Goal: Information Seeking & Learning: Learn about a topic

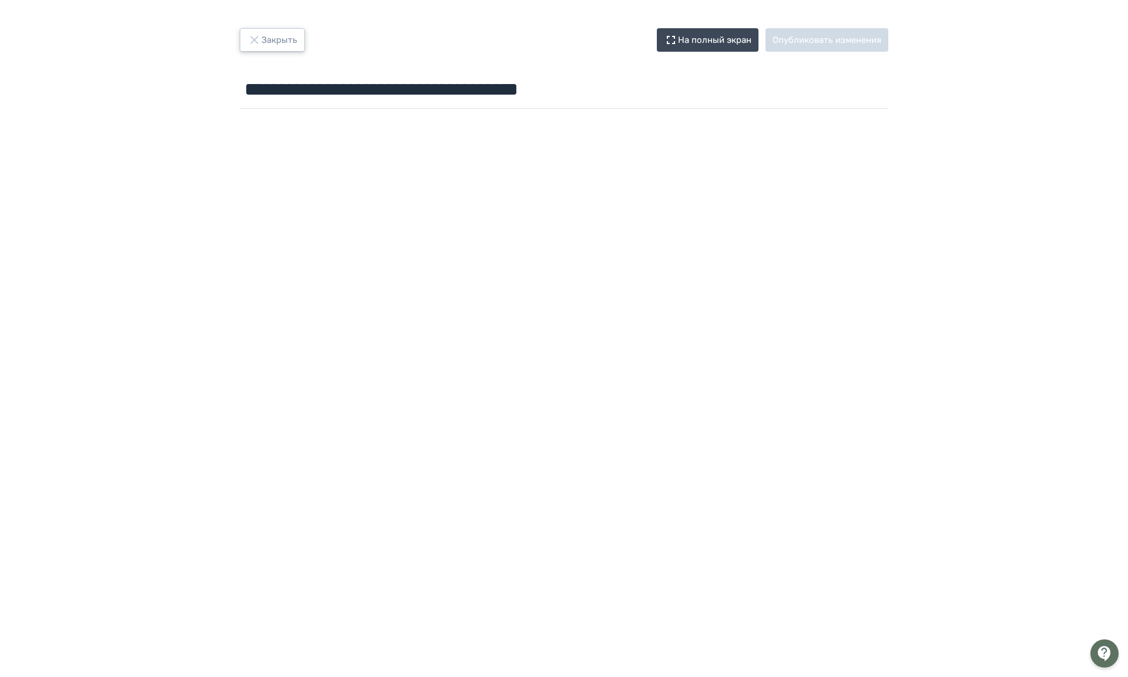
click at [253, 43] on button "Закрыть" at bounding box center [272, 39] width 65 height 23
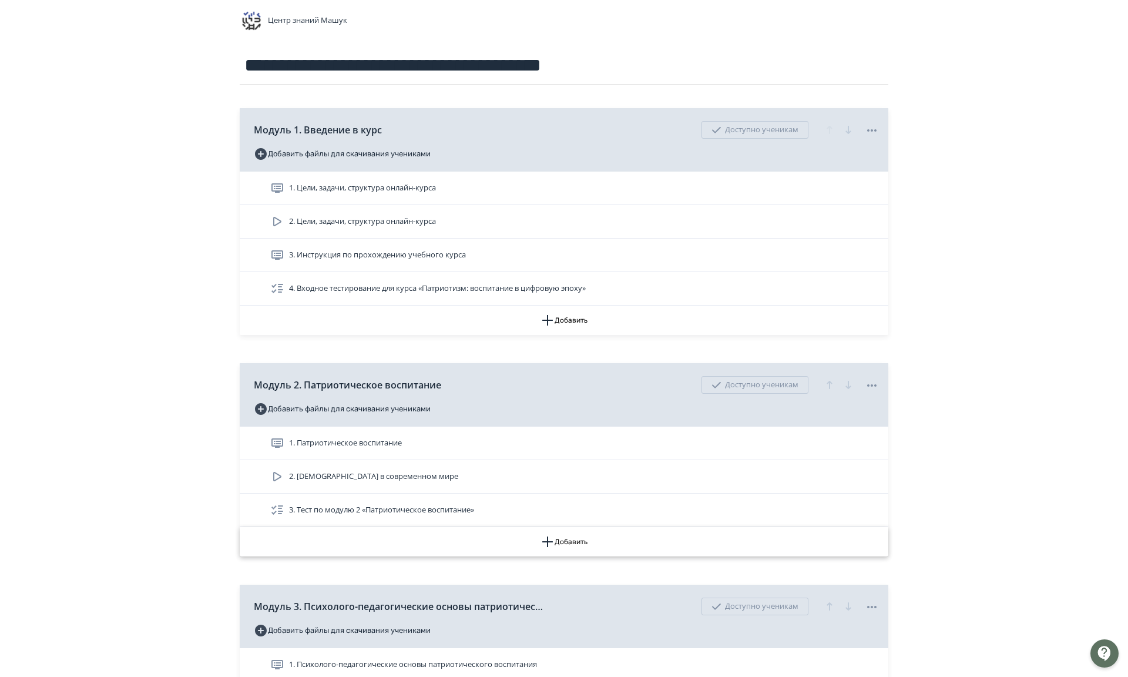
scroll to position [117, 0]
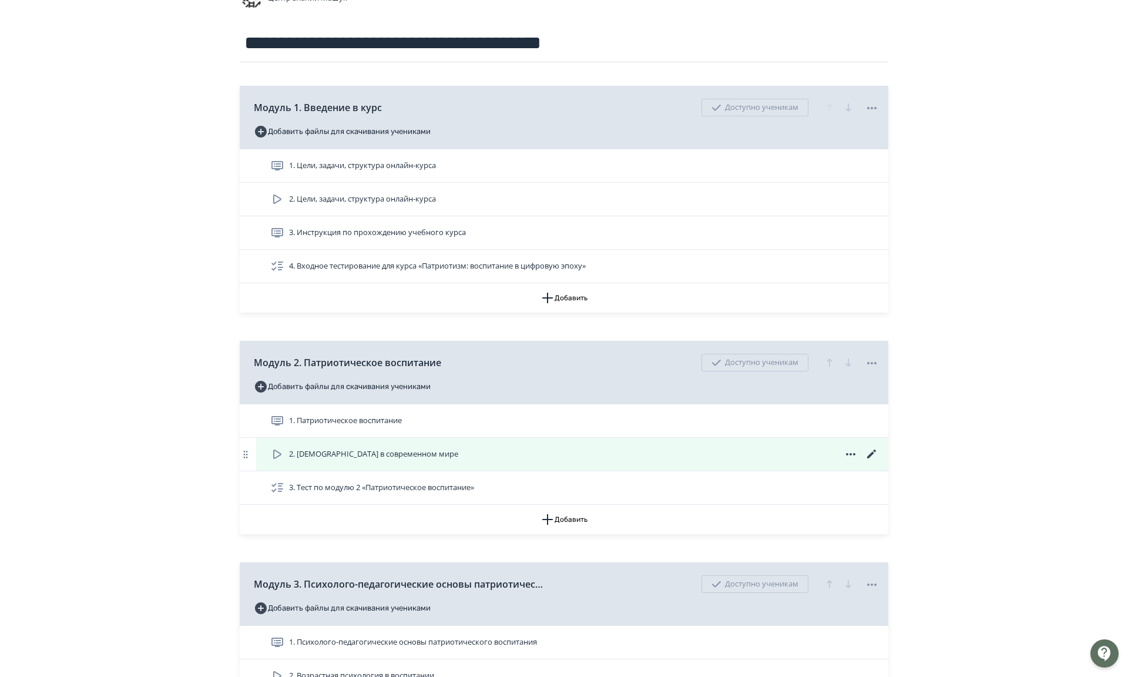
click at [318, 456] on span "2. [DEMOGRAPHIC_DATA] в современном мире" at bounding box center [373, 454] width 169 height 12
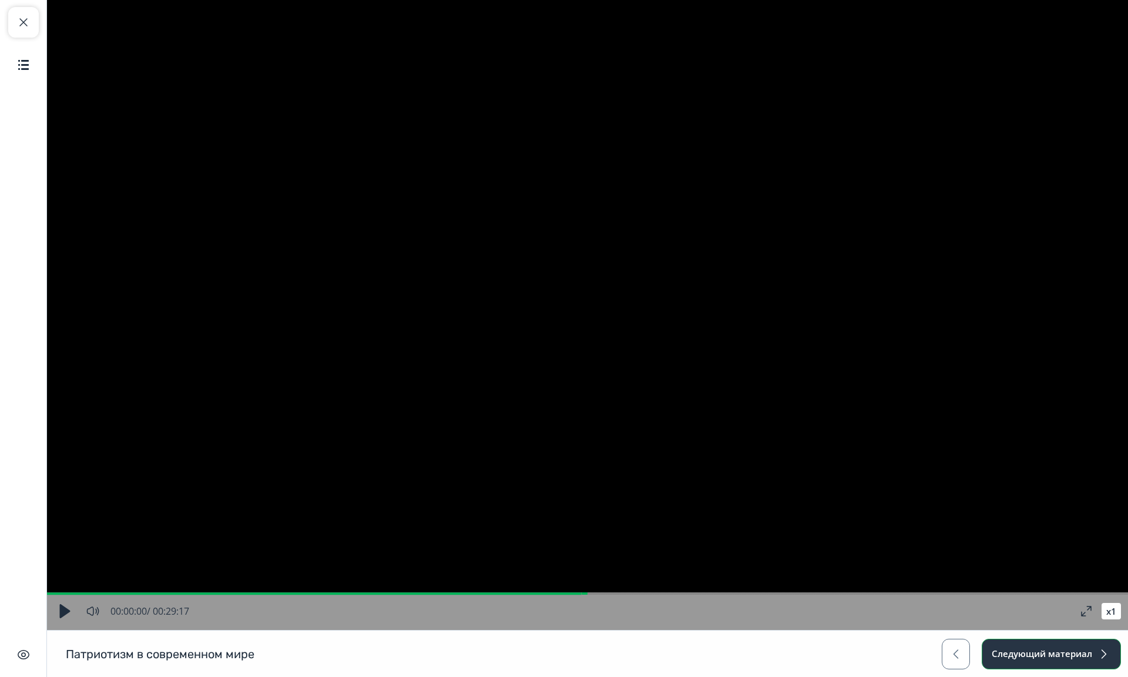
click at [987, 639] on button "Следующий материал" at bounding box center [1051, 654] width 139 height 31
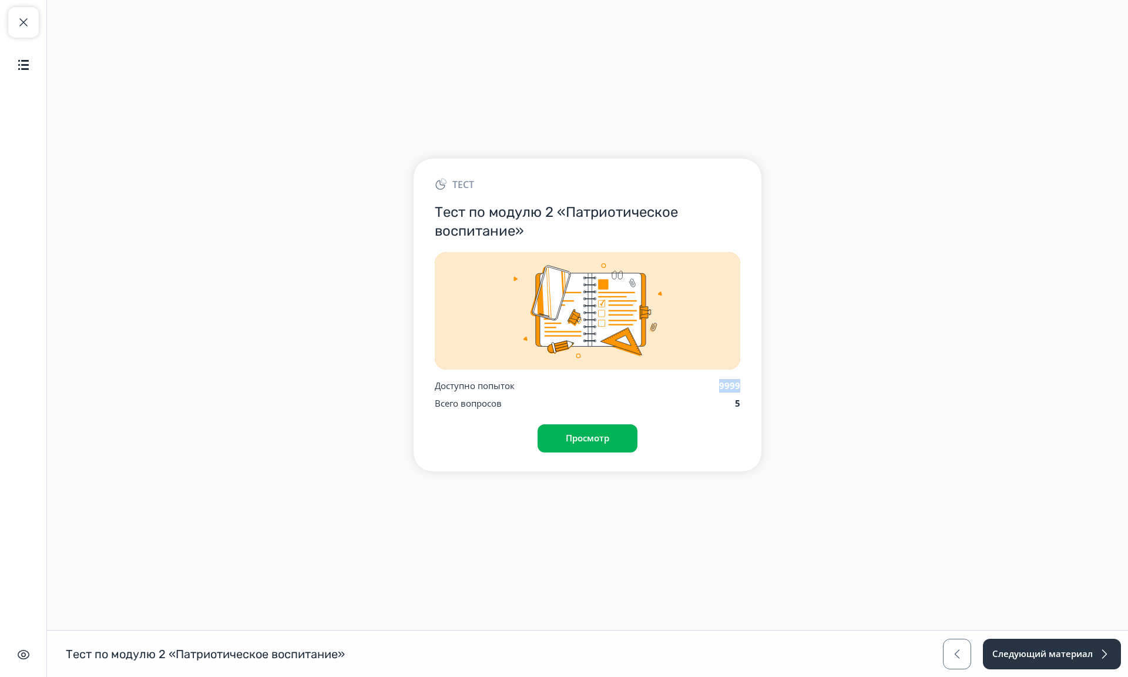
drag, startPoint x: 704, startPoint y: 364, endPoint x: 733, endPoint y: 363, distance: 28.8
click at [733, 363] on div "Тест Тест по модулю 2 «Патриотическое воспитание» Доступно попыток 9999 Всего в…" at bounding box center [588, 315] width 348 height 312
click at [566, 424] on button "Просмотр" at bounding box center [587, 438] width 101 height 28
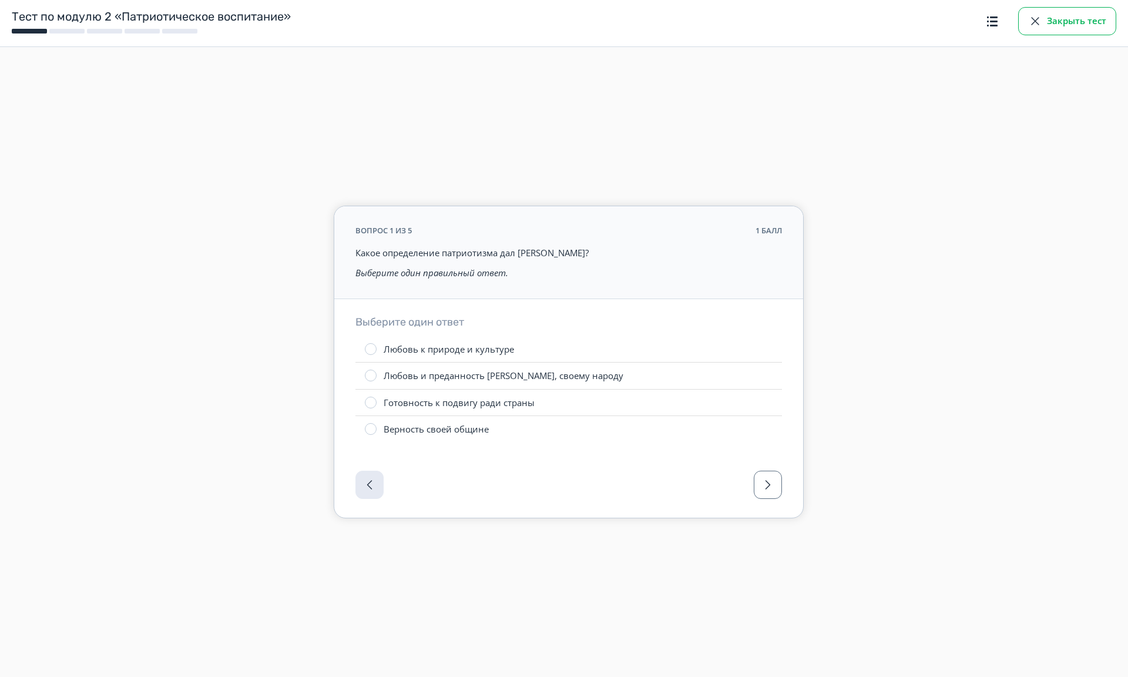
click at [1025, 28] on button "Закрыть тест" at bounding box center [1067, 21] width 98 height 28
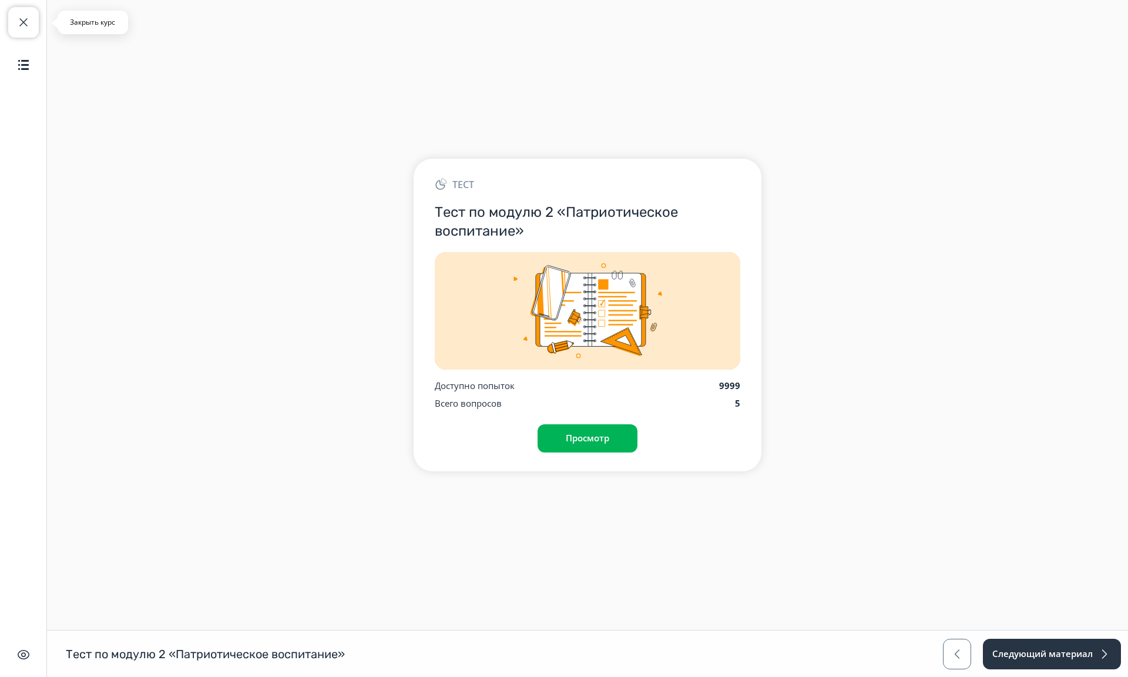
click at [28, 25] on span "button" at bounding box center [23, 22] width 14 height 14
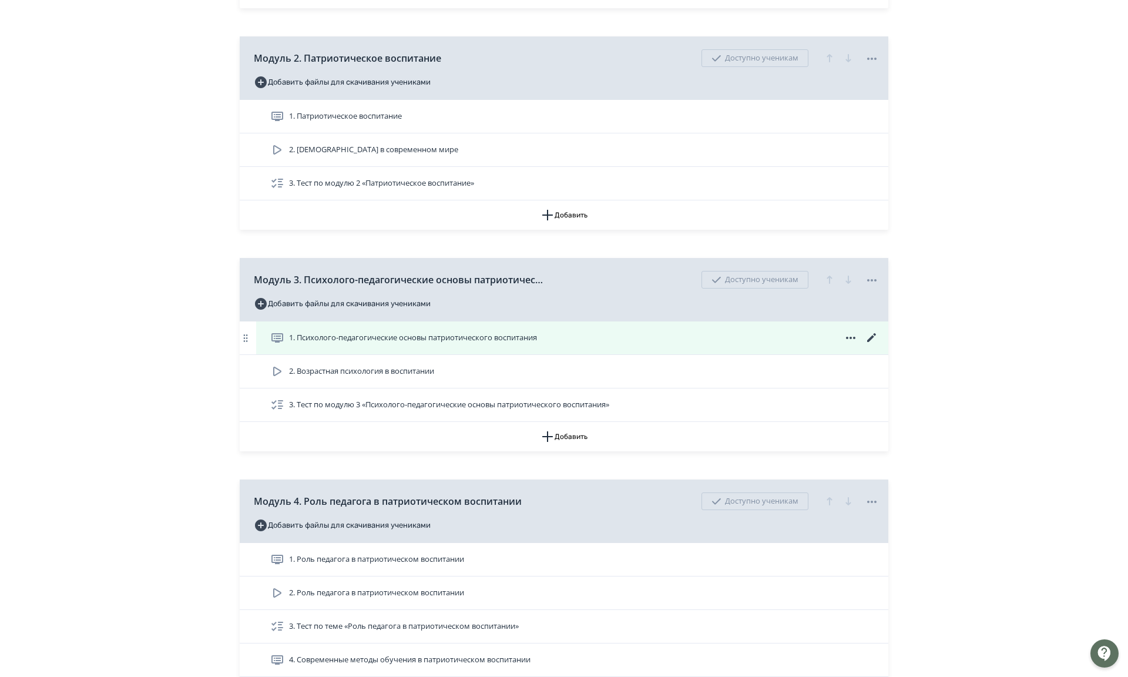
scroll to position [411, 0]
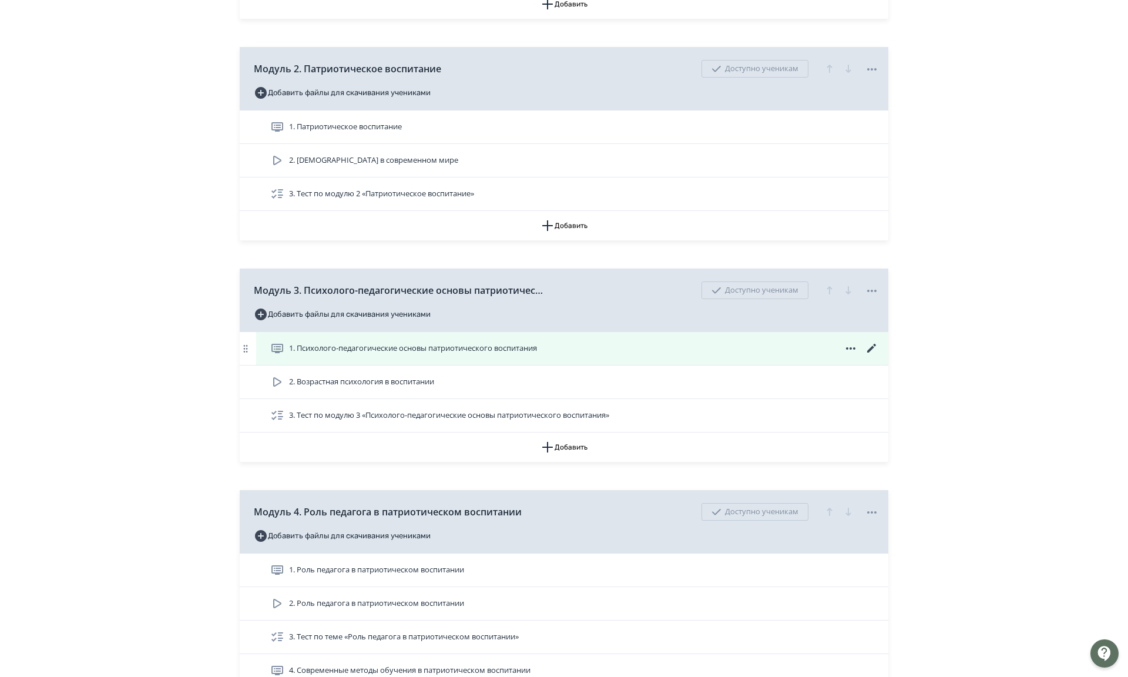
click at [336, 358] on div "1. Психолого-педагогические основы патриотического воспитания" at bounding box center [572, 348] width 632 height 33
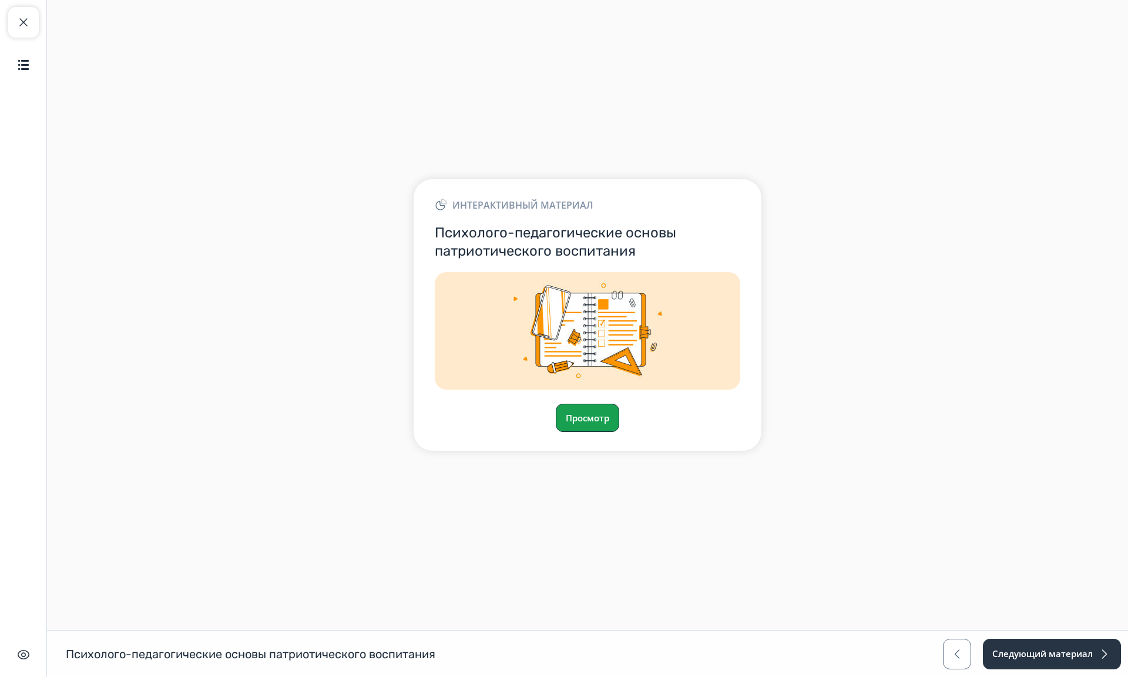
click at [560, 404] on button "Просмотр" at bounding box center [587, 418] width 63 height 28
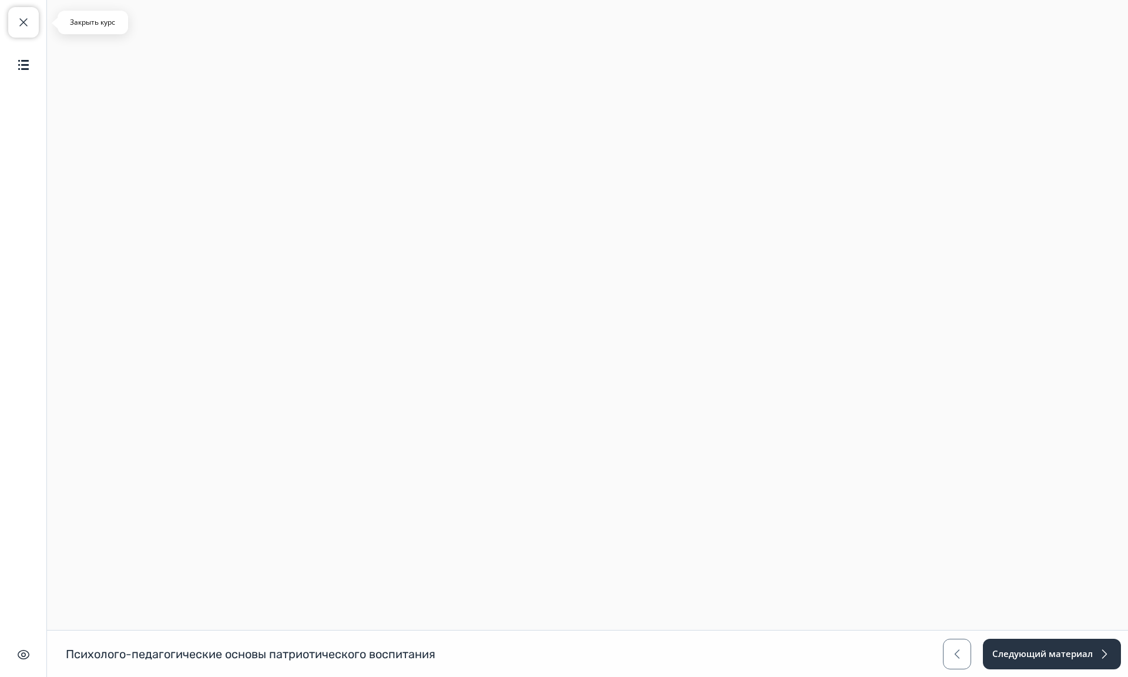
click at [23, 20] on span "button" at bounding box center [23, 22] width 14 height 14
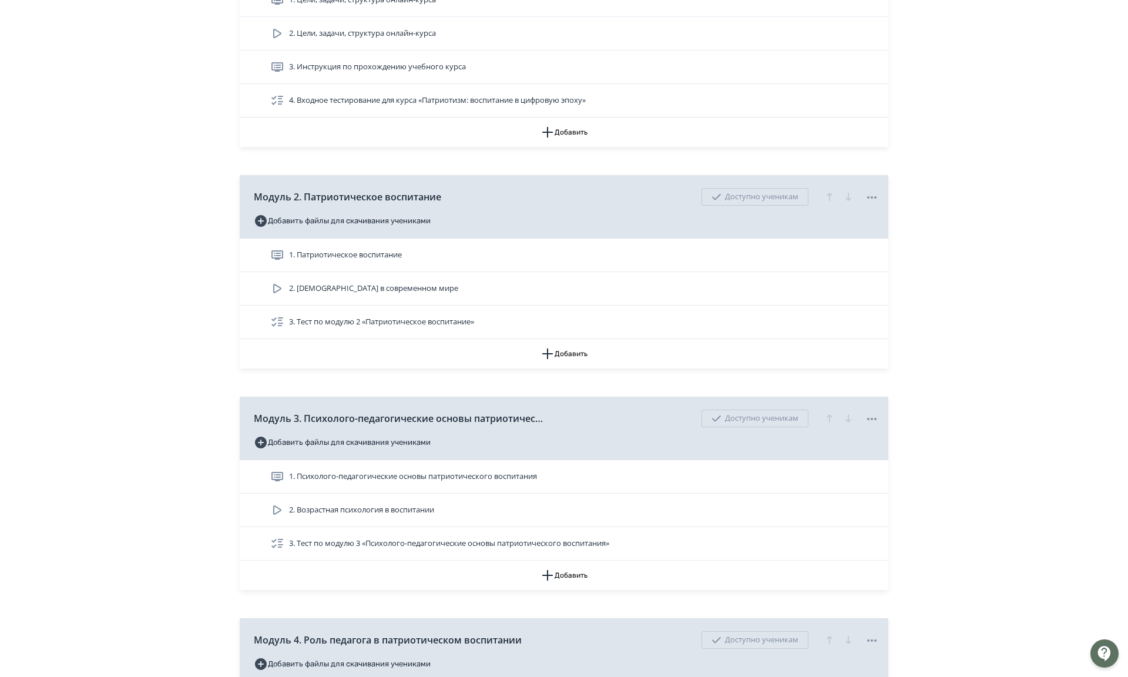
scroll to position [294, 0]
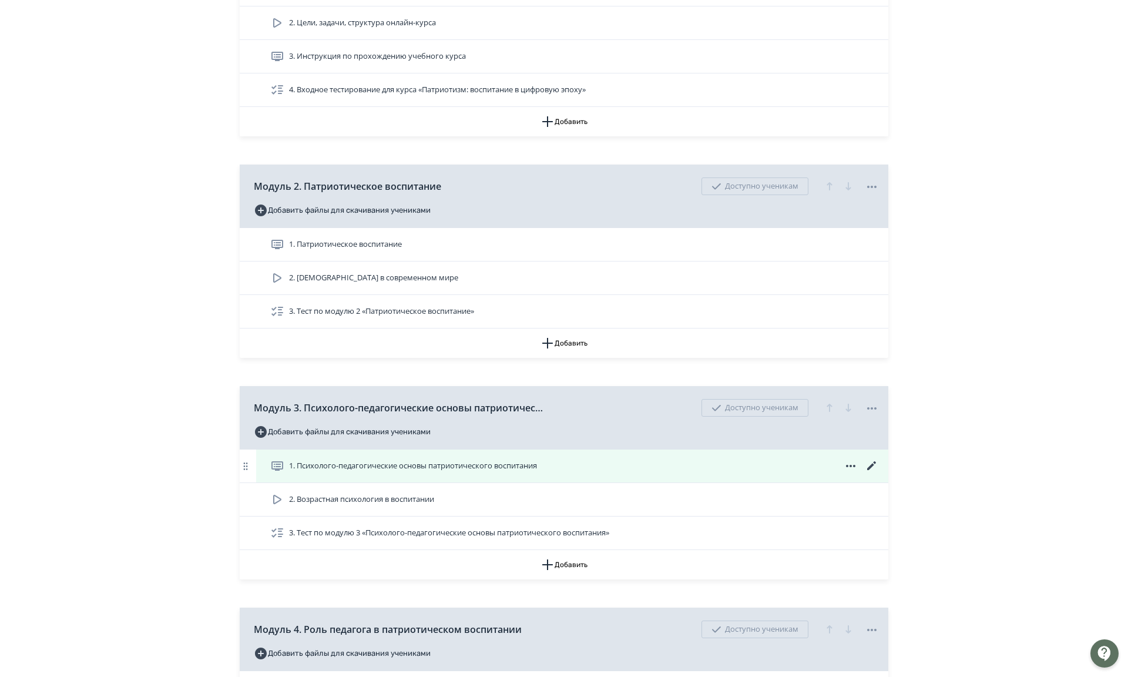
click at [407, 469] on span "1. Психолого-педагогические основы патриотического воспитания" at bounding box center [413, 466] width 248 height 12
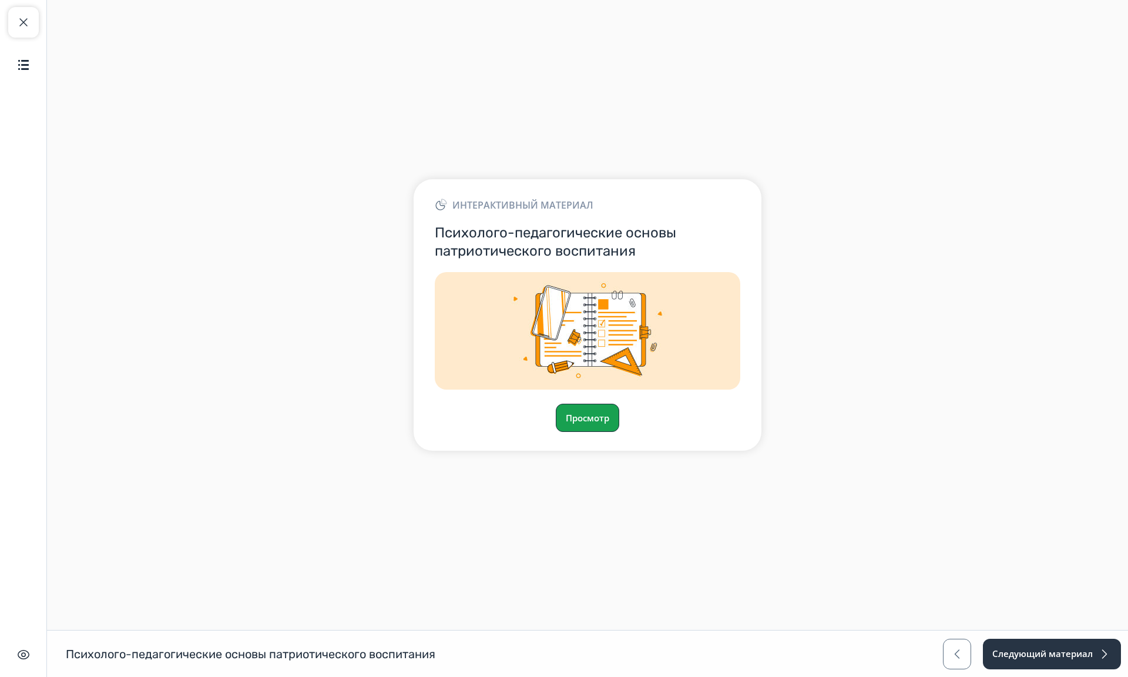
click at [575, 404] on button "Просмотр" at bounding box center [587, 418] width 63 height 28
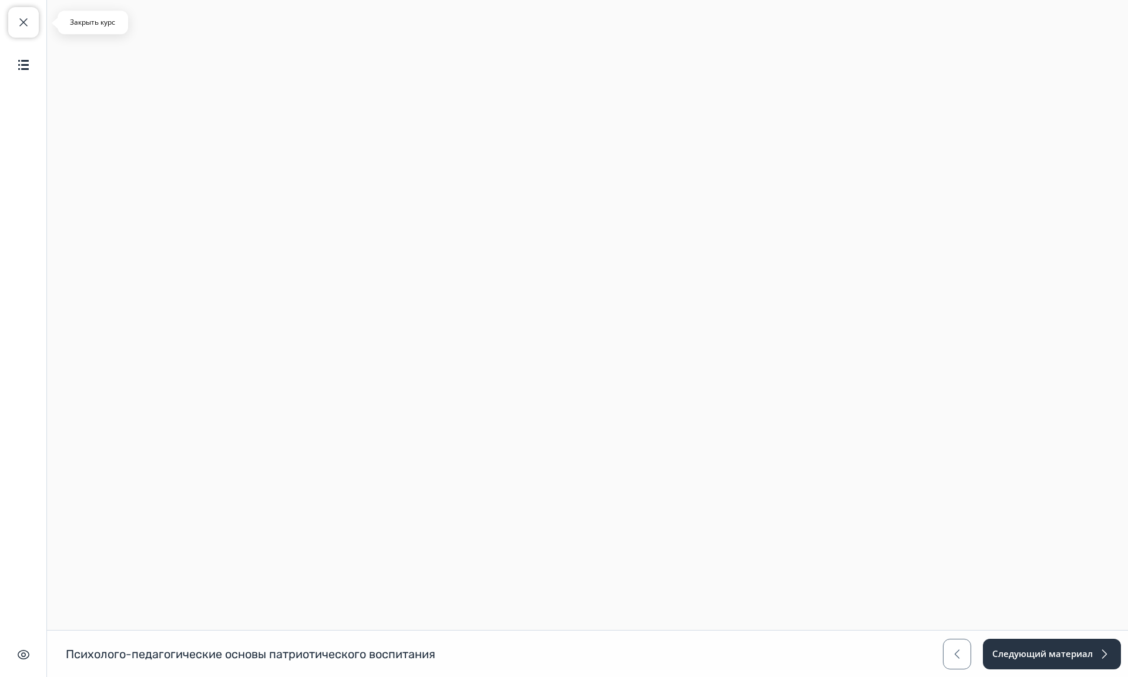
click at [25, 23] on span "button" at bounding box center [23, 22] width 14 height 14
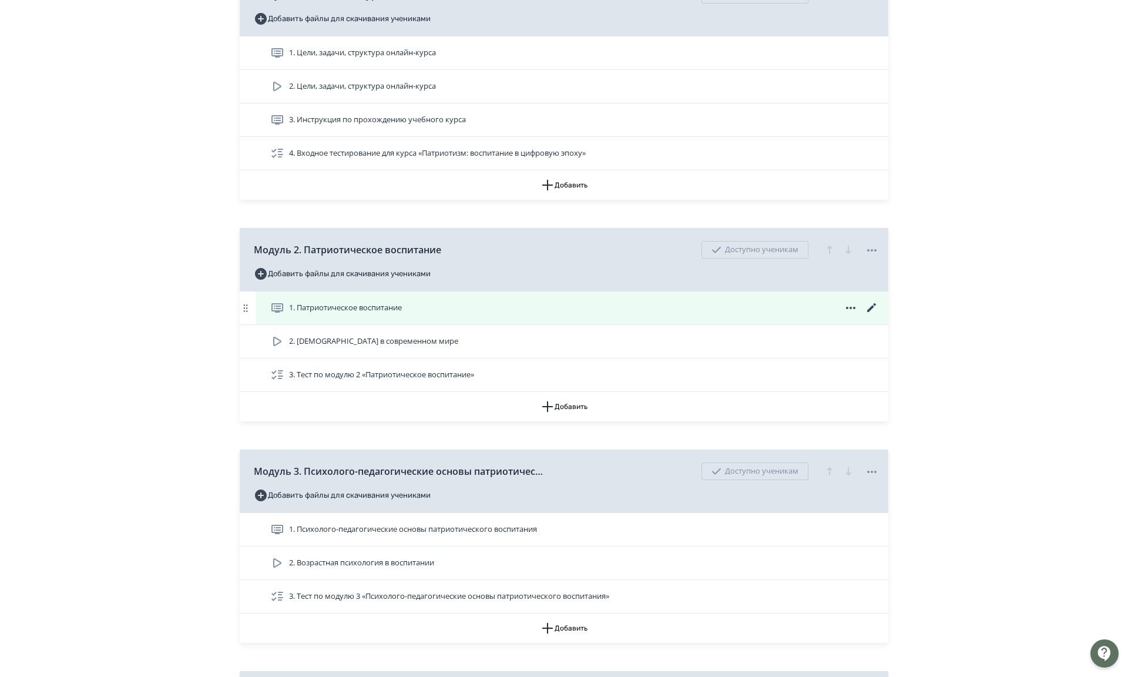
scroll to position [235, 0]
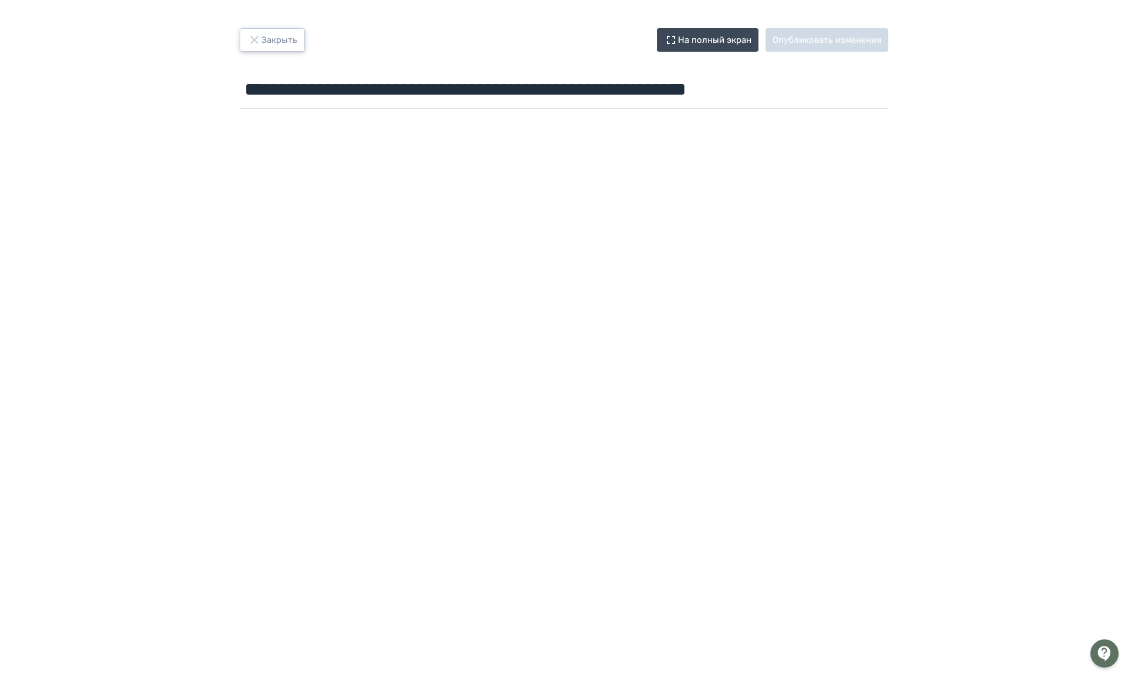
click at [247, 42] on icon "button" at bounding box center [254, 40] width 14 height 14
